Goal: Navigation & Orientation: Find specific page/section

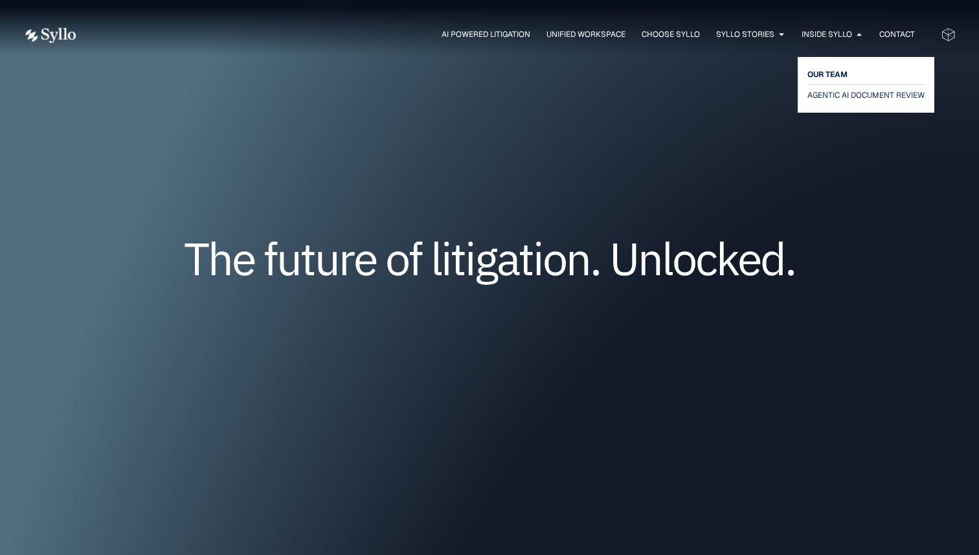
click at [822, 72] on span "OUR TEAM" at bounding box center [827, 75] width 40 height 16
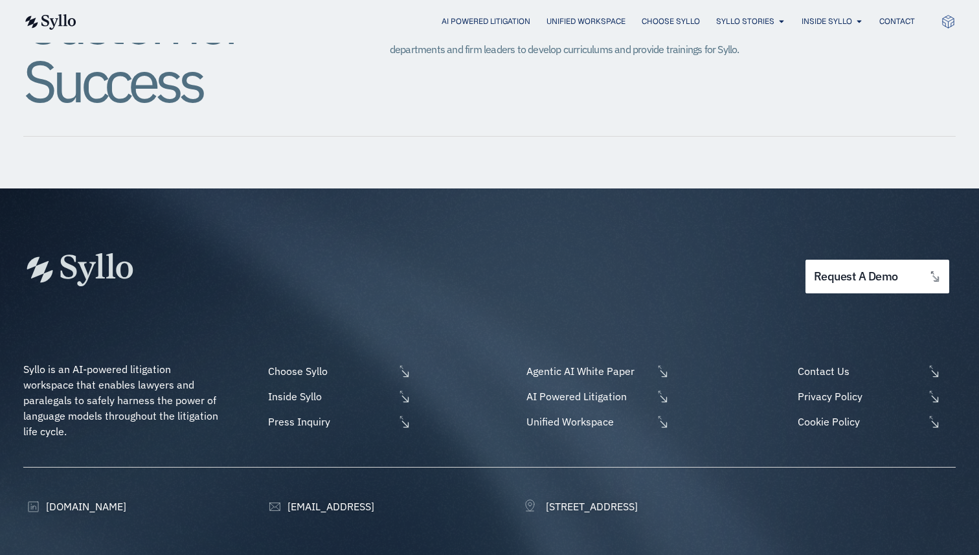
scroll to position [1645, 0]
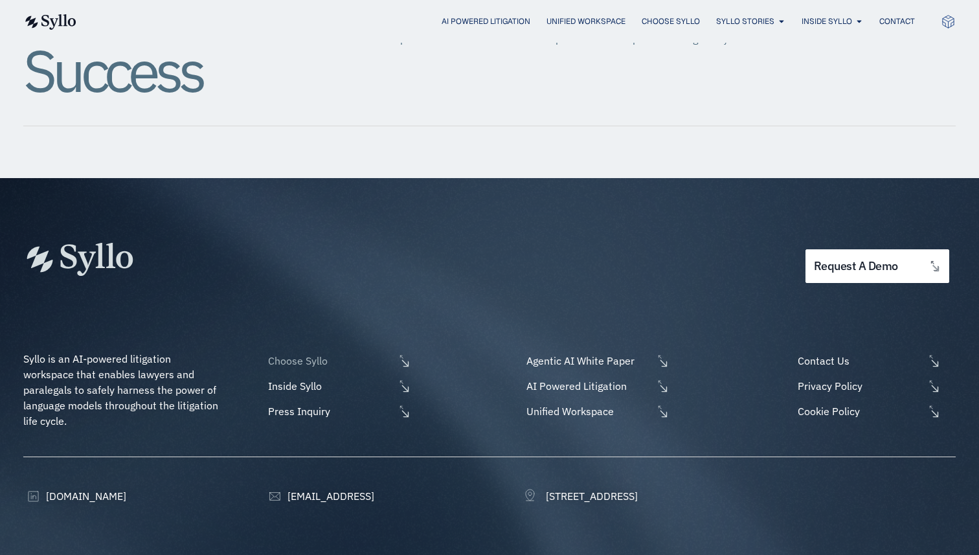
click at [289, 353] on span "Choose Syllo" at bounding box center [329, 361] width 129 height 16
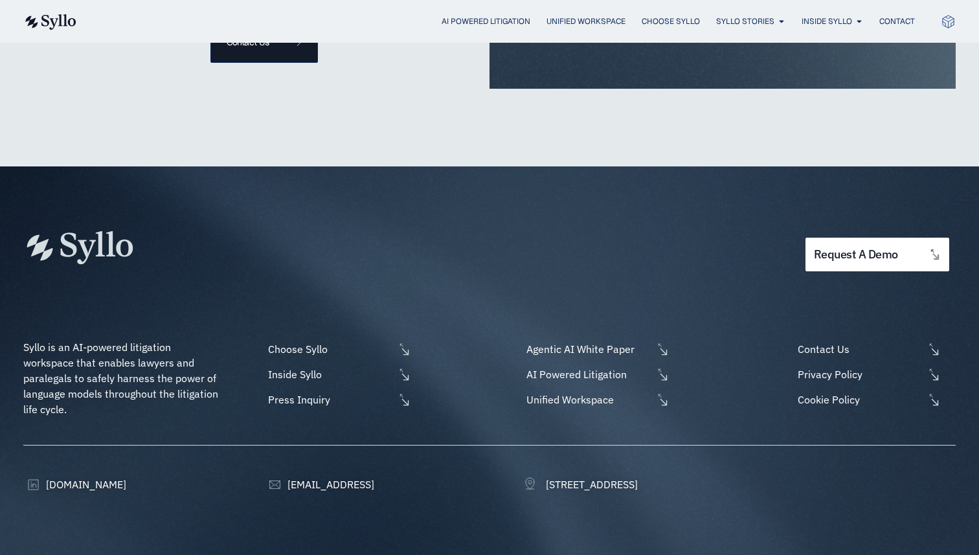
scroll to position [3111, 0]
